Goal: Navigation & Orientation: Find specific page/section

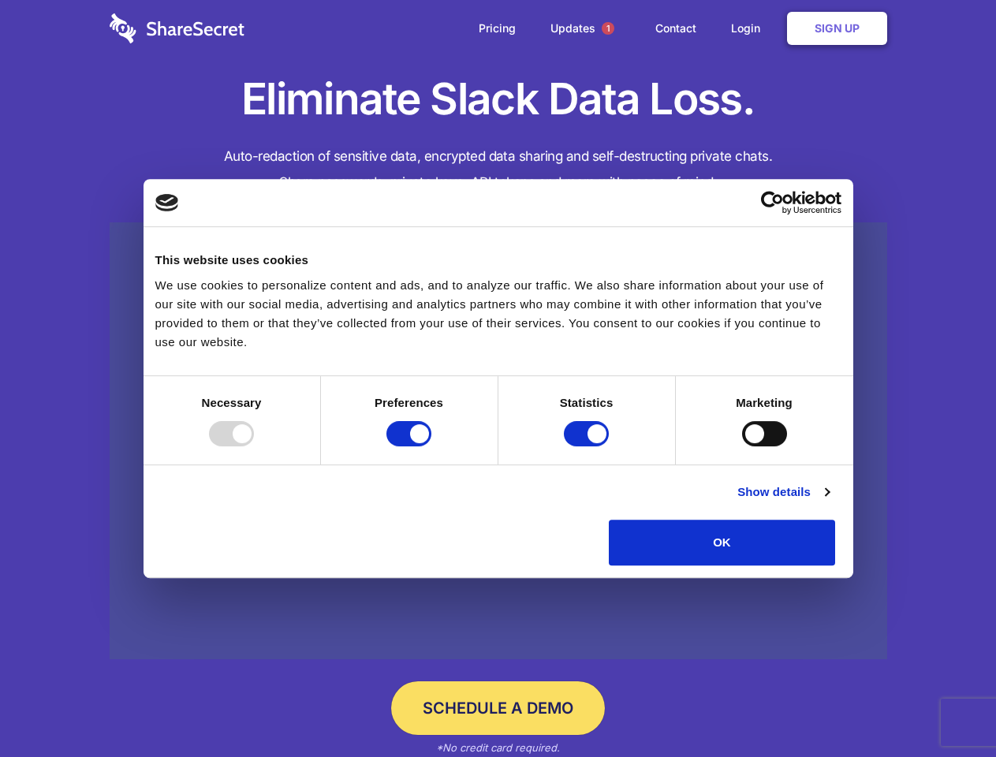
click at [254, 447] on div at bounding box center [231, 433] width 45 height 25
click at [432, 447] on input "Preferences" at bounding box center [409, 433] width 45 height 25
checkbox input "false"
click at [589, 447] on input "Statistics" at bounding box center [586, 433] width 45 height 25
checkbox input "false"
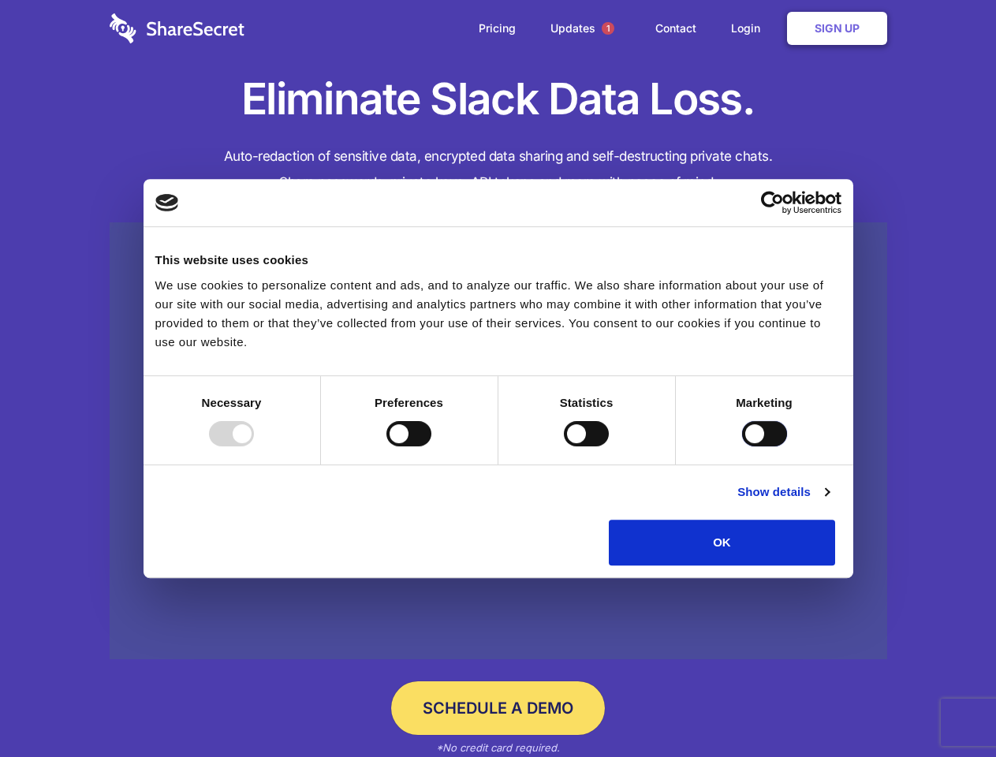
click at [742, 447] on input "Marketing" at bounding box center [764, 433] width 45 height 25
checkbox input "true"
click at [829, 502] on link "Show details" at bounding box center [784, 492] width 92 height 19
click at [0, 0] on div "Preferences 4 Preference cookies enable a website to remember information that …" at bounding box center [0, 0] width 0 height 0
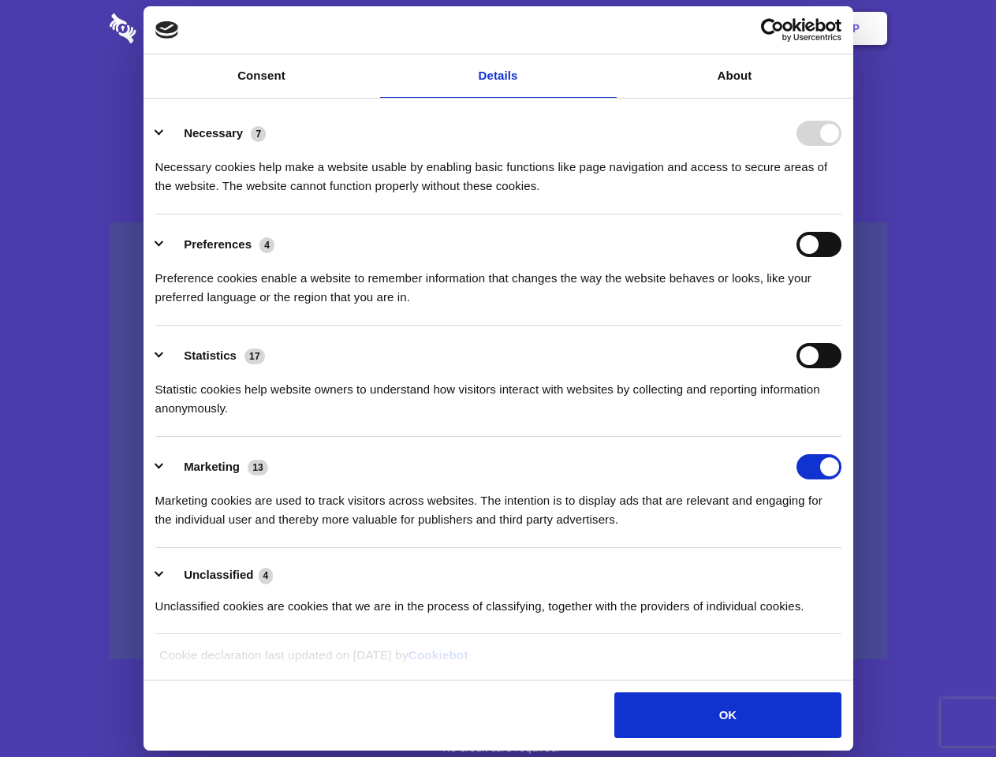
click at [607, 28] on span "1" at bounding box center [608, 28] width 13 height 13
